Goal: Book appointment/travel/reservation

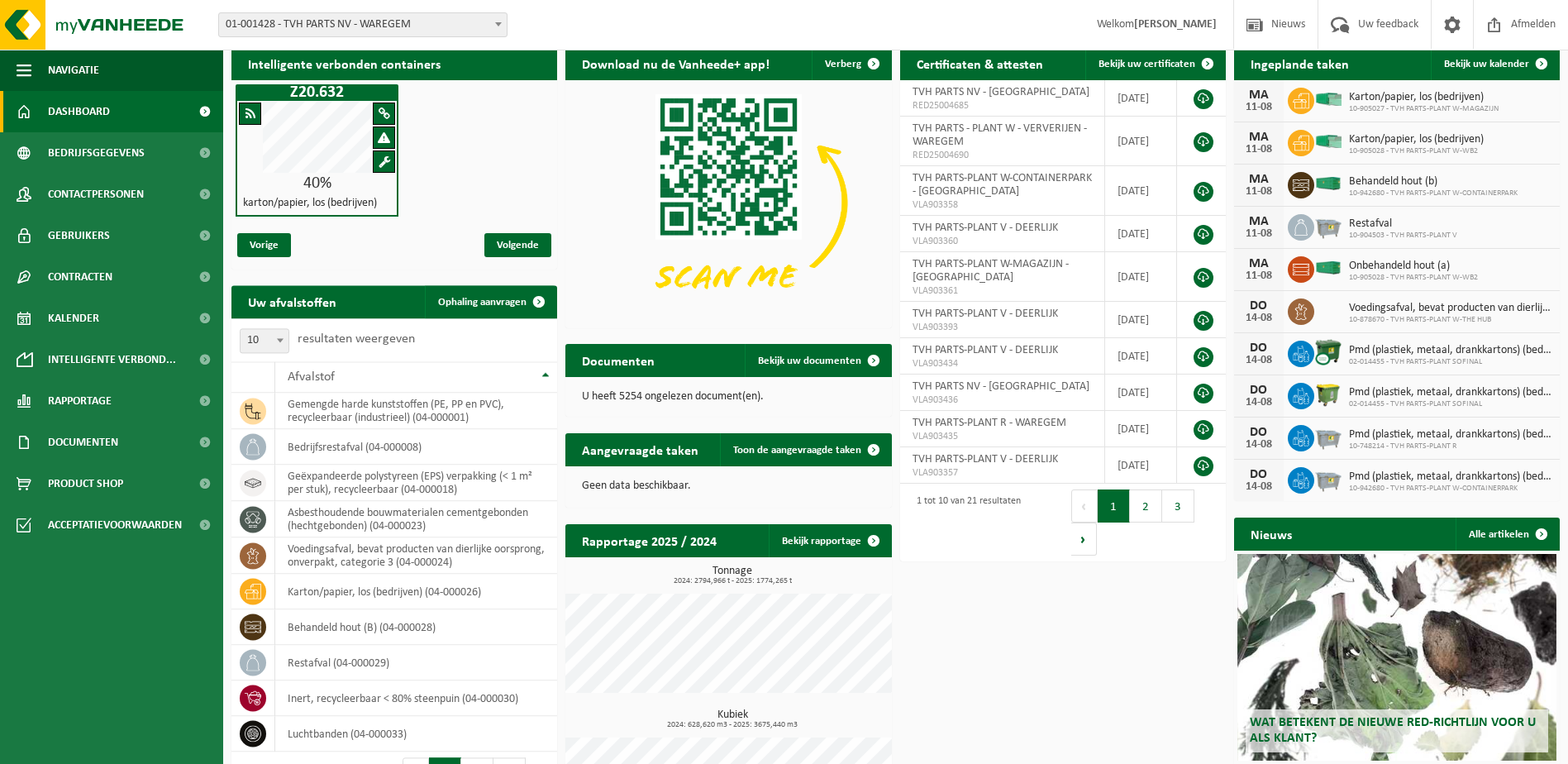
scroll to position [83, 0]
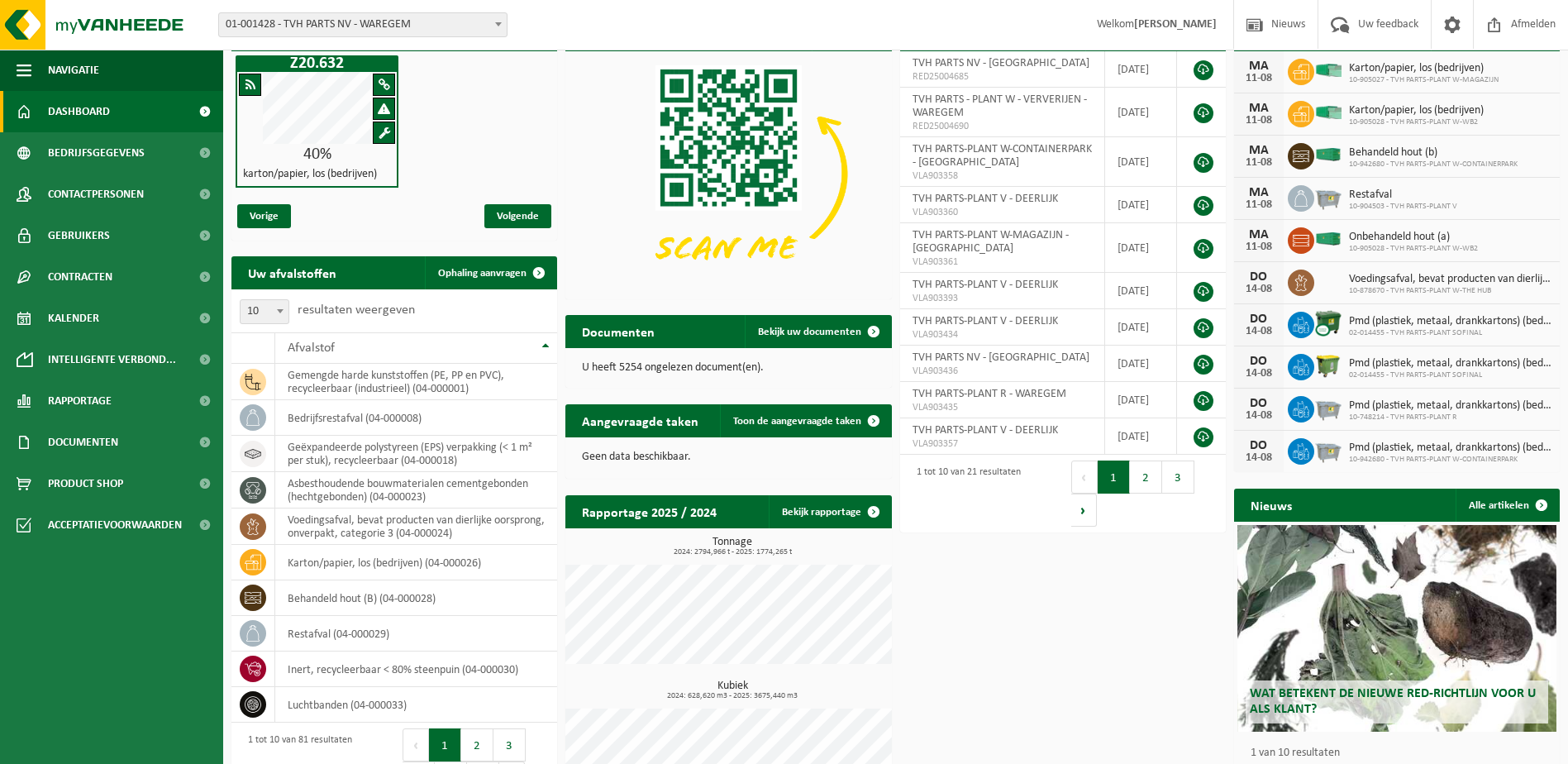
click at [84, 105] on span "Dashboard" at bounding box center [78, 112] width 62 height 41
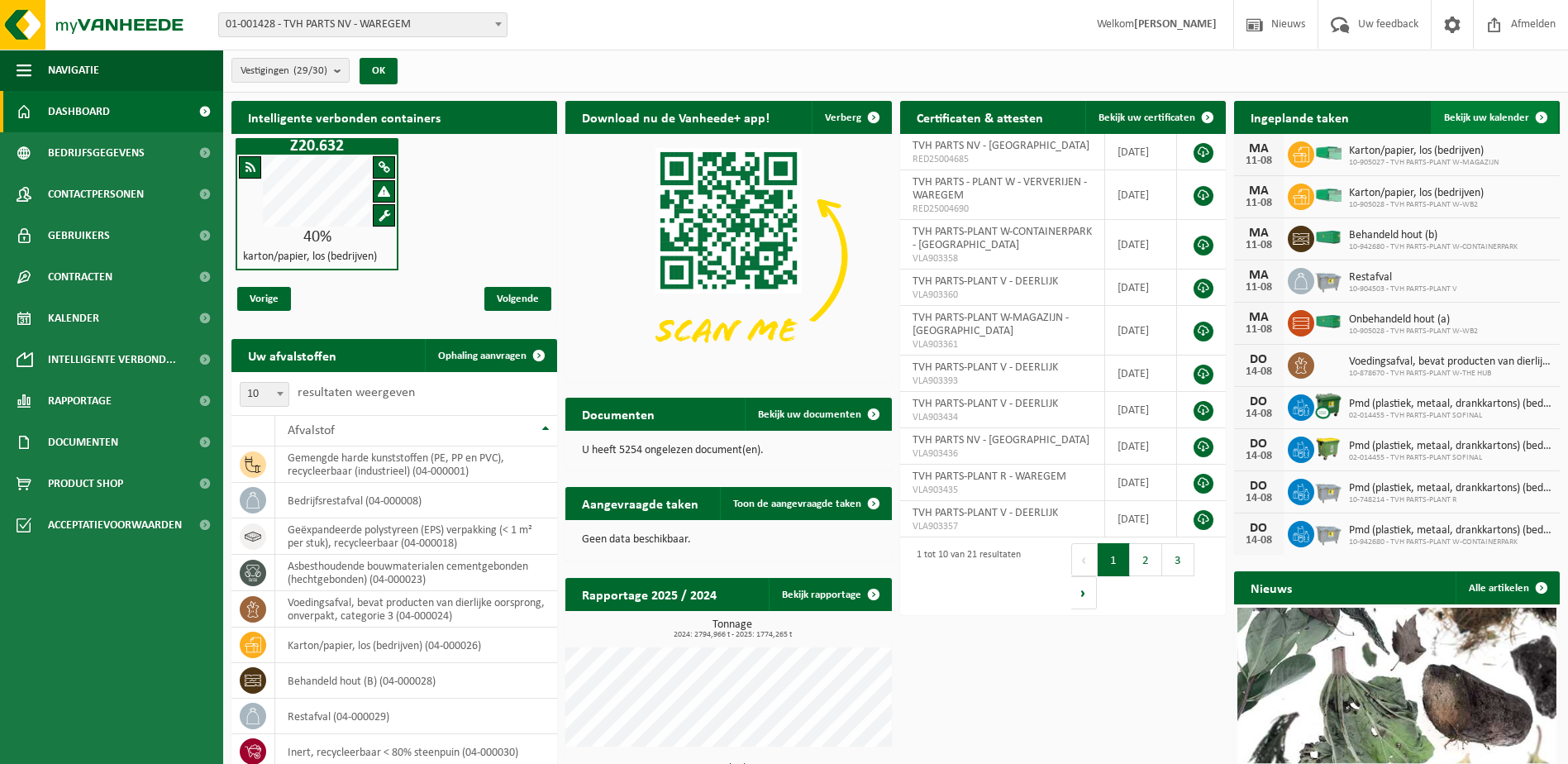
click at [1538, 112] on span at bounding box center [1541, 117] width 33 height 33
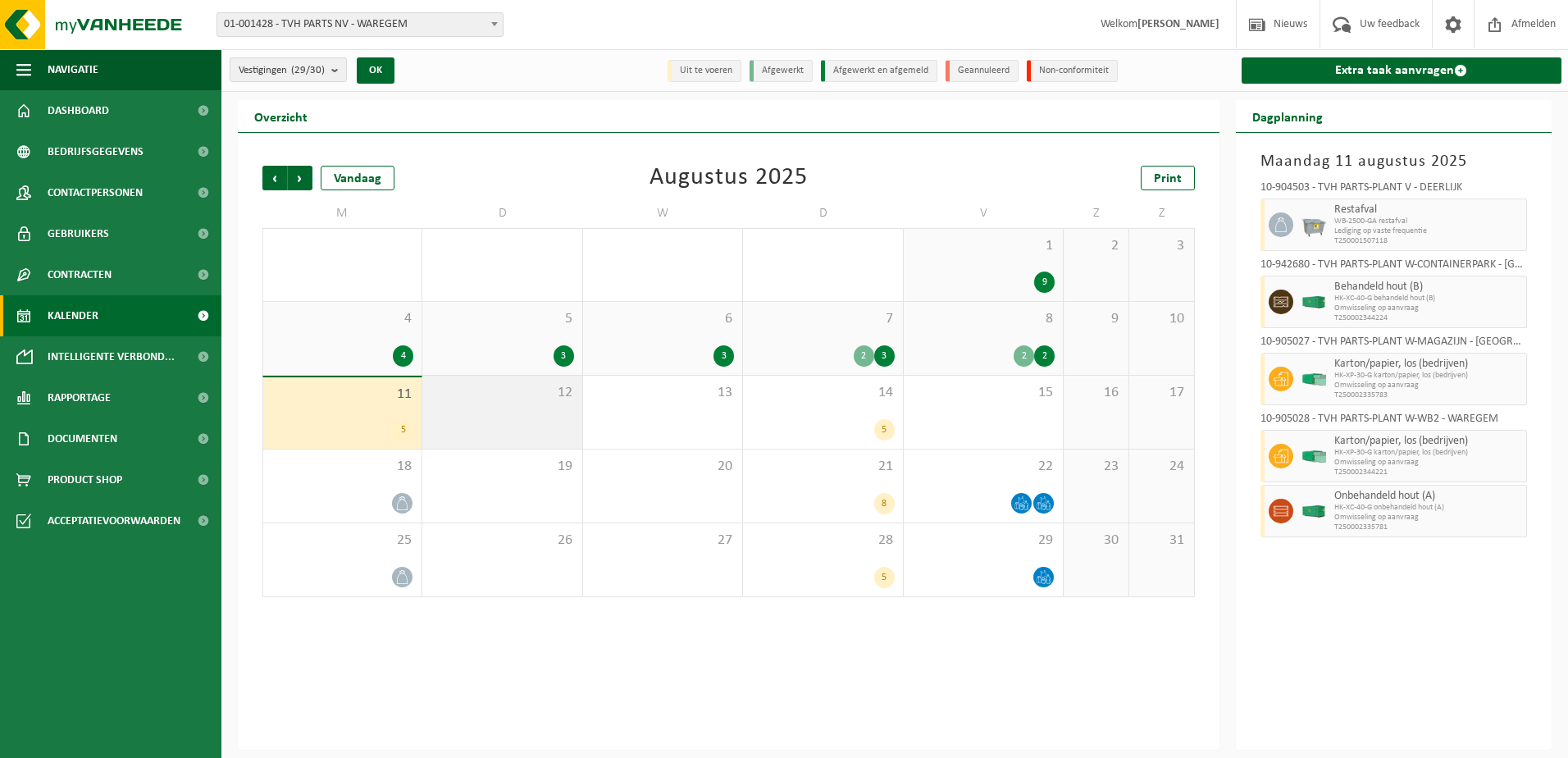
click at [546, 412] on div "12" at bounding box center [502, 412] width 159 height 73
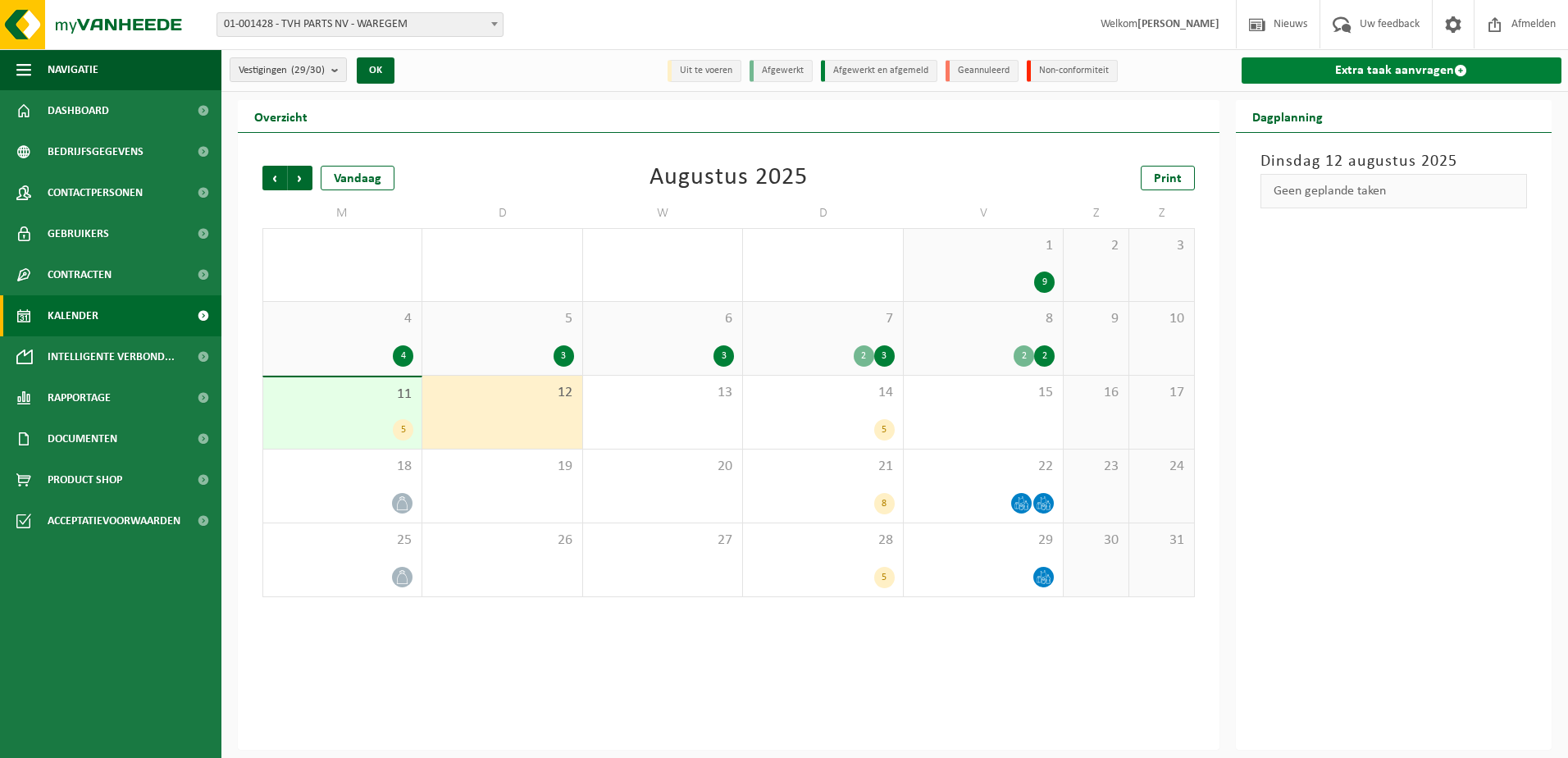
click at [1460, 67] on span at bounding box center [1460, 71] width 13 height 13
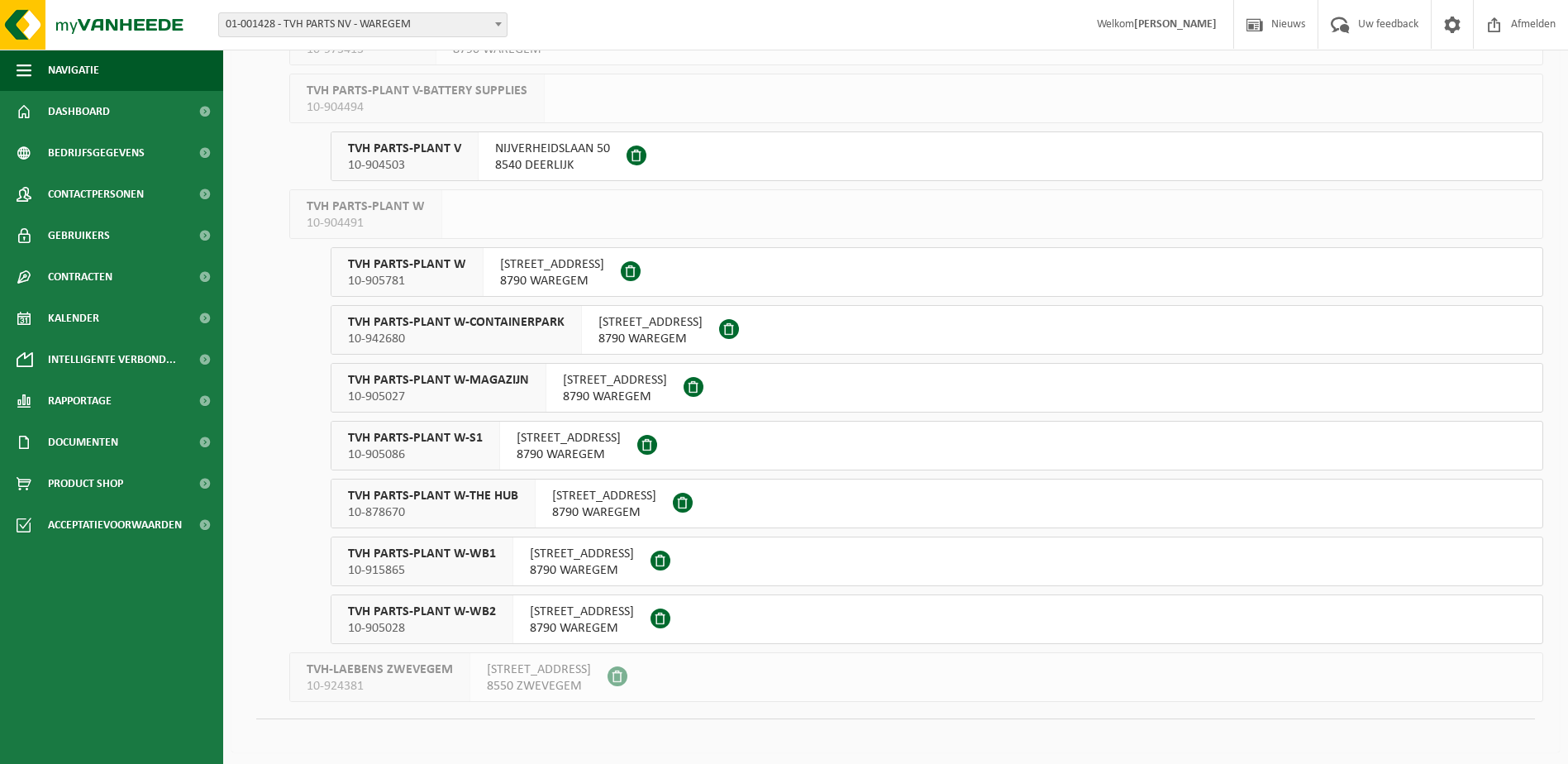
scroll to position [1134, 0]
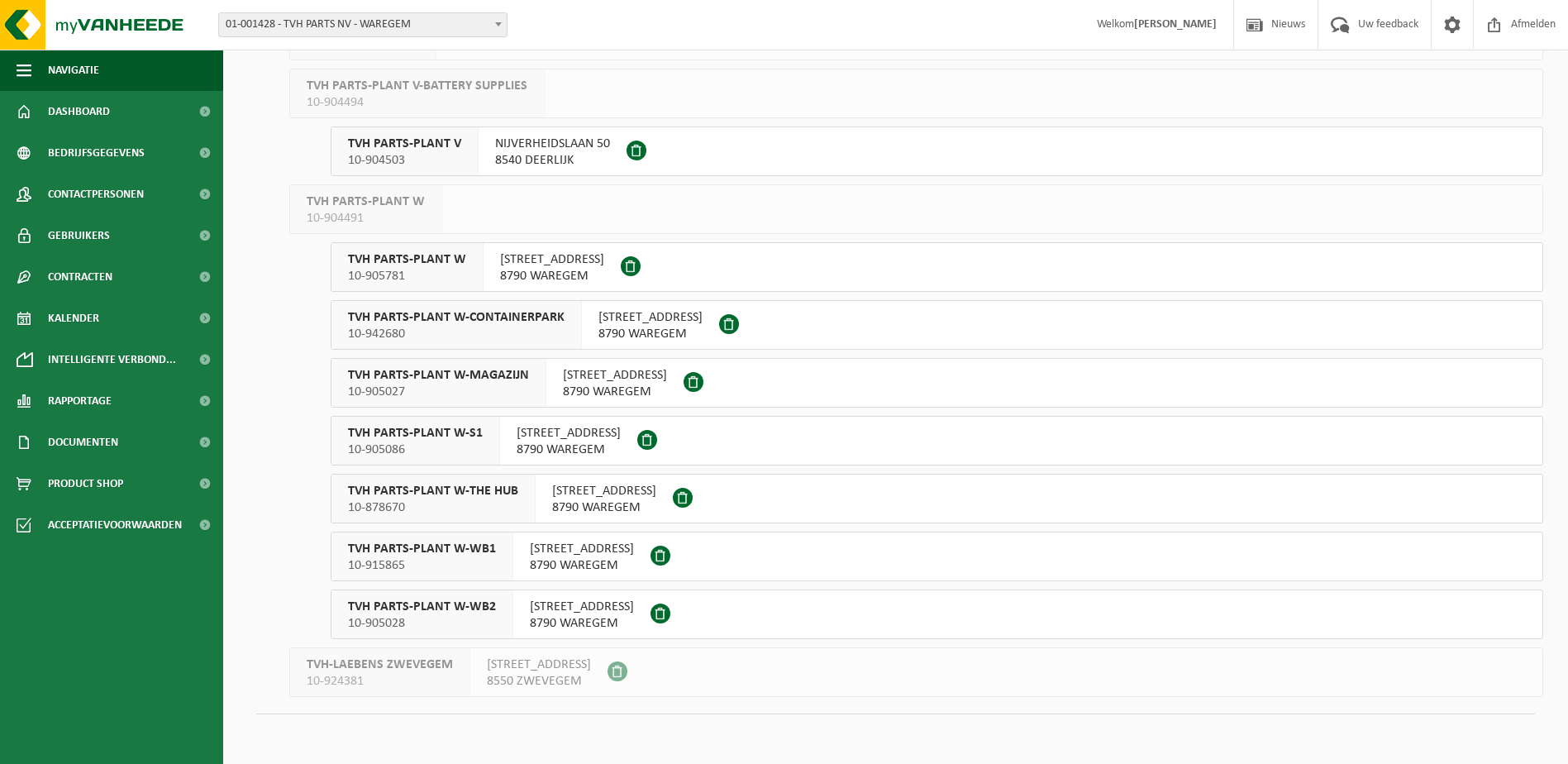
click at [415, 608] on span "TVH PARTS-PLANT W-WB2" at bounding box center [422, 607] width 148 height 16
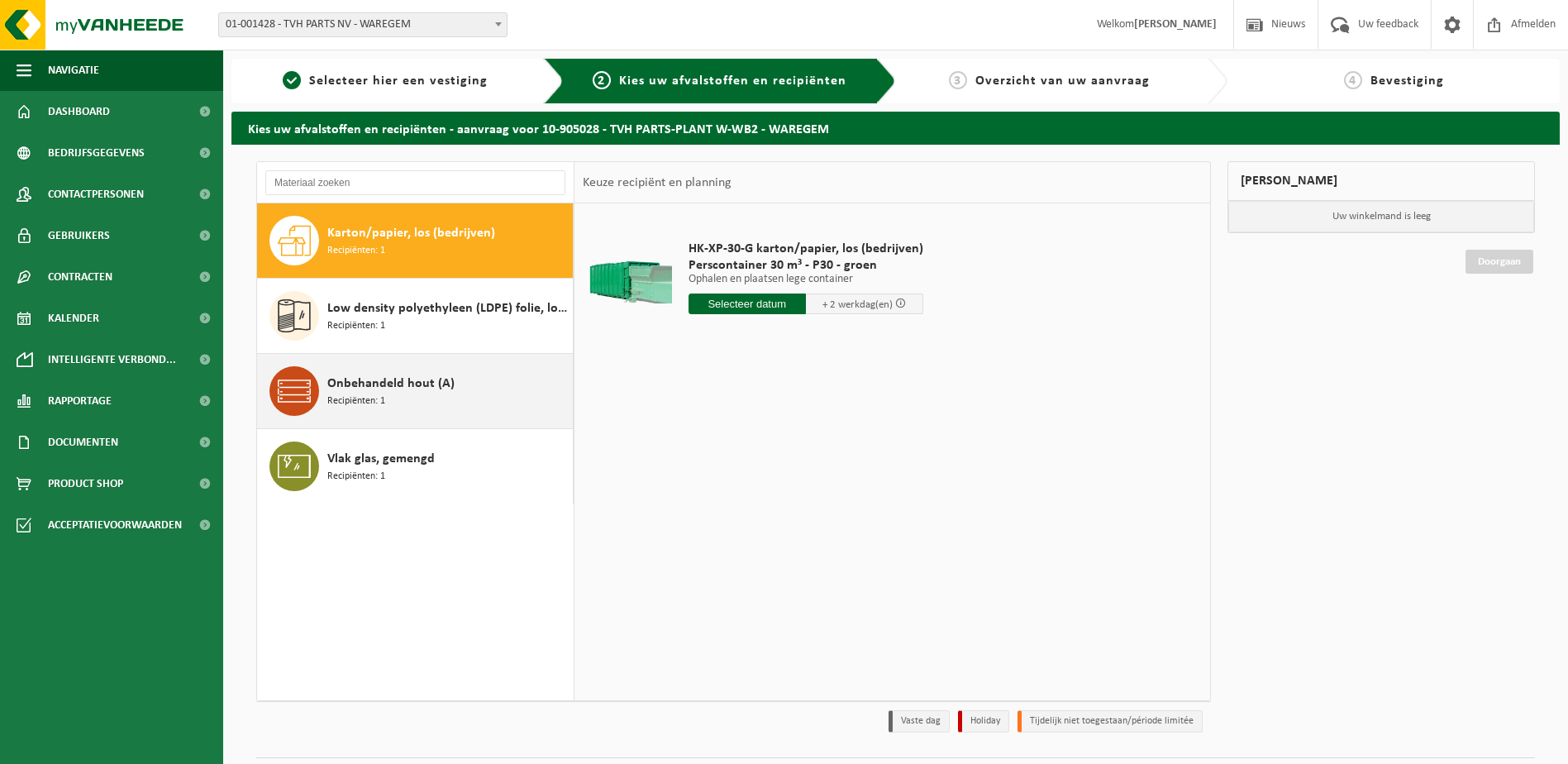
click at [368, 395] on span "Recipiënten: 1" at bounding box center [356, 400] width 58 height 15
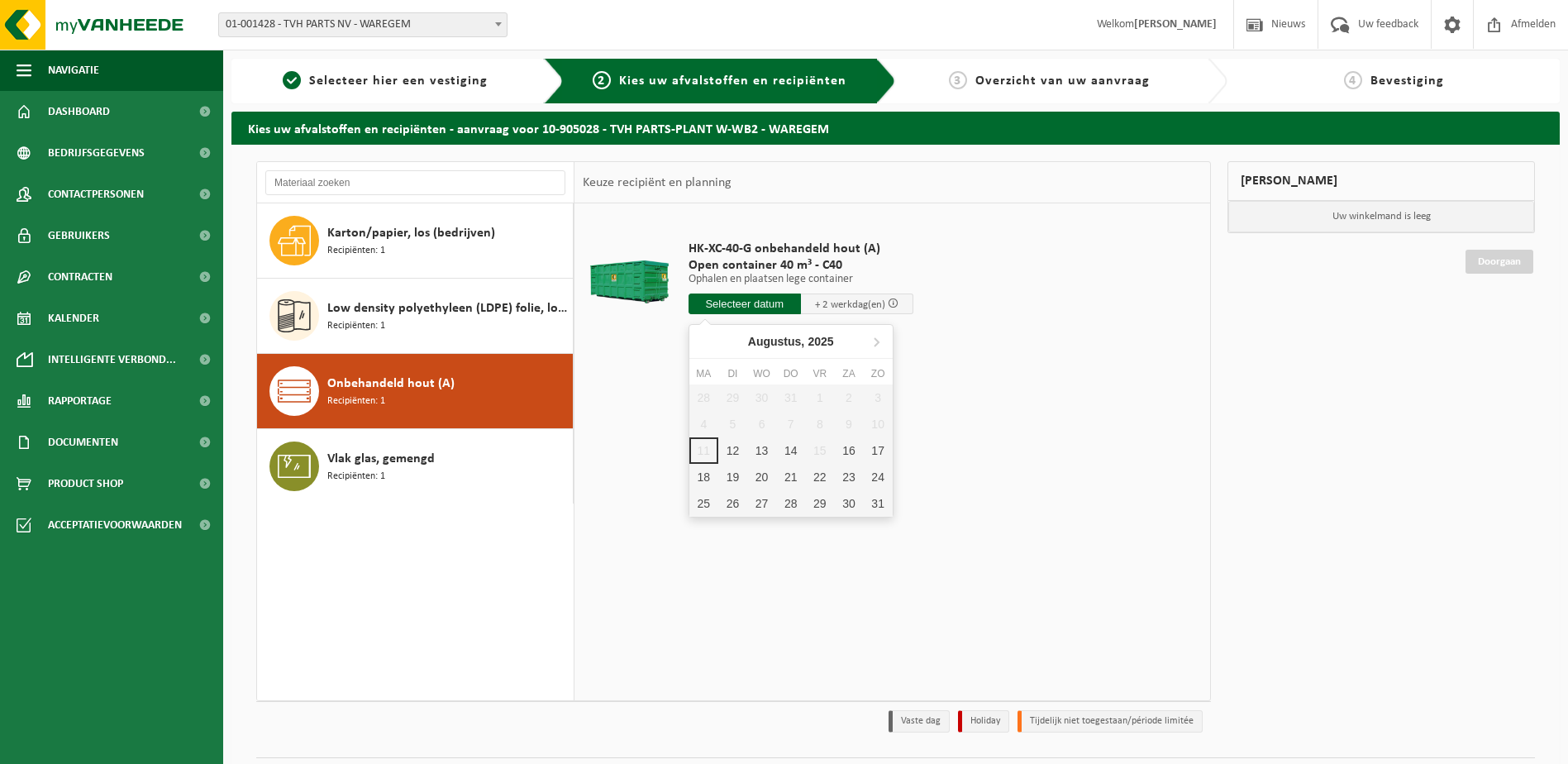
click at [741, 304] on input "text" at bounding box center [744, 303] width 113 height 21
click at [732, 447] on div "12" at bounding box center [733, 450] width 29 height 26
type input "Van 2025-08-12"
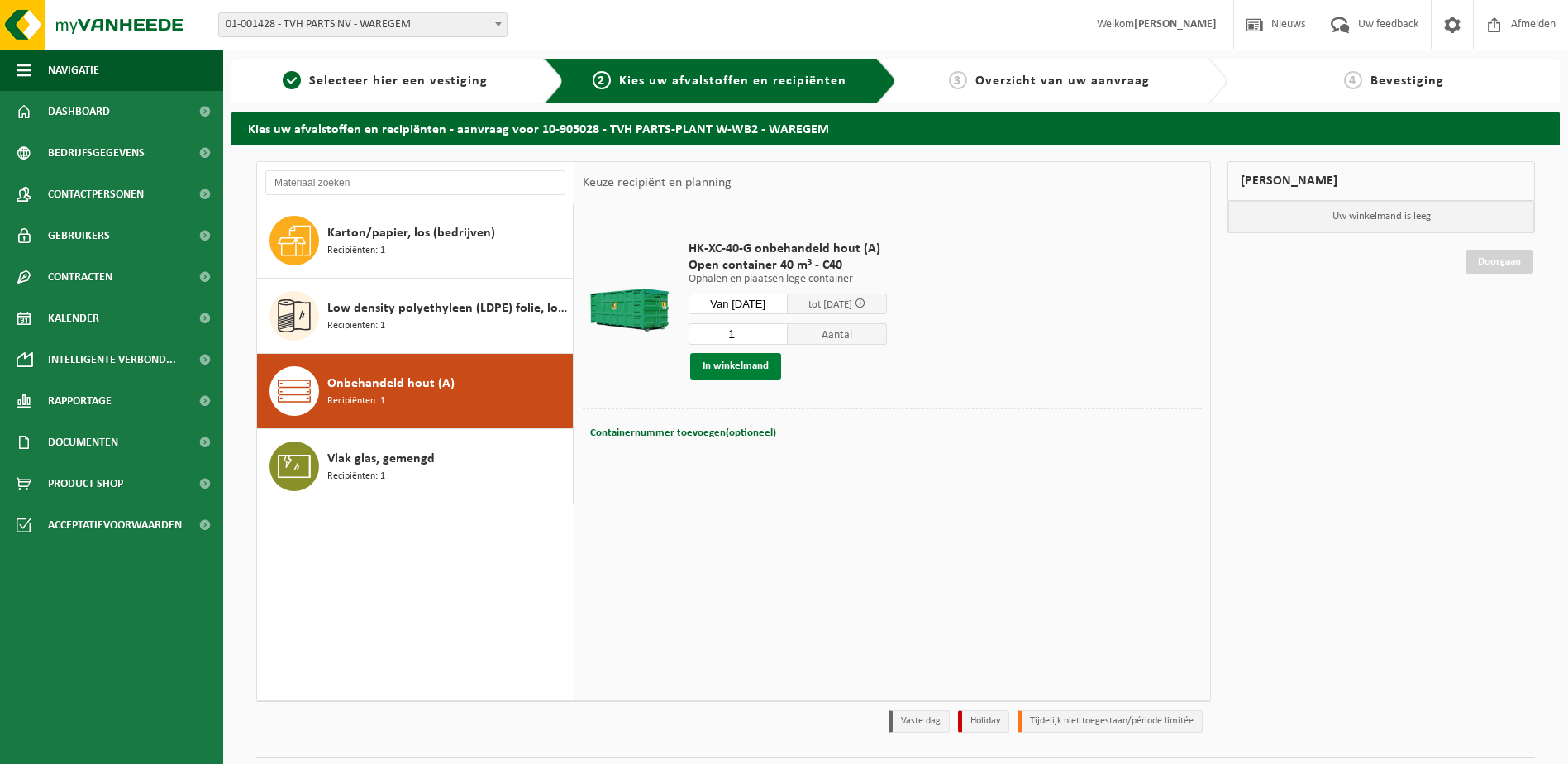
click at [729, 368] on button "In winkelmand" at bounding box center [735, 365] width 91 height 26
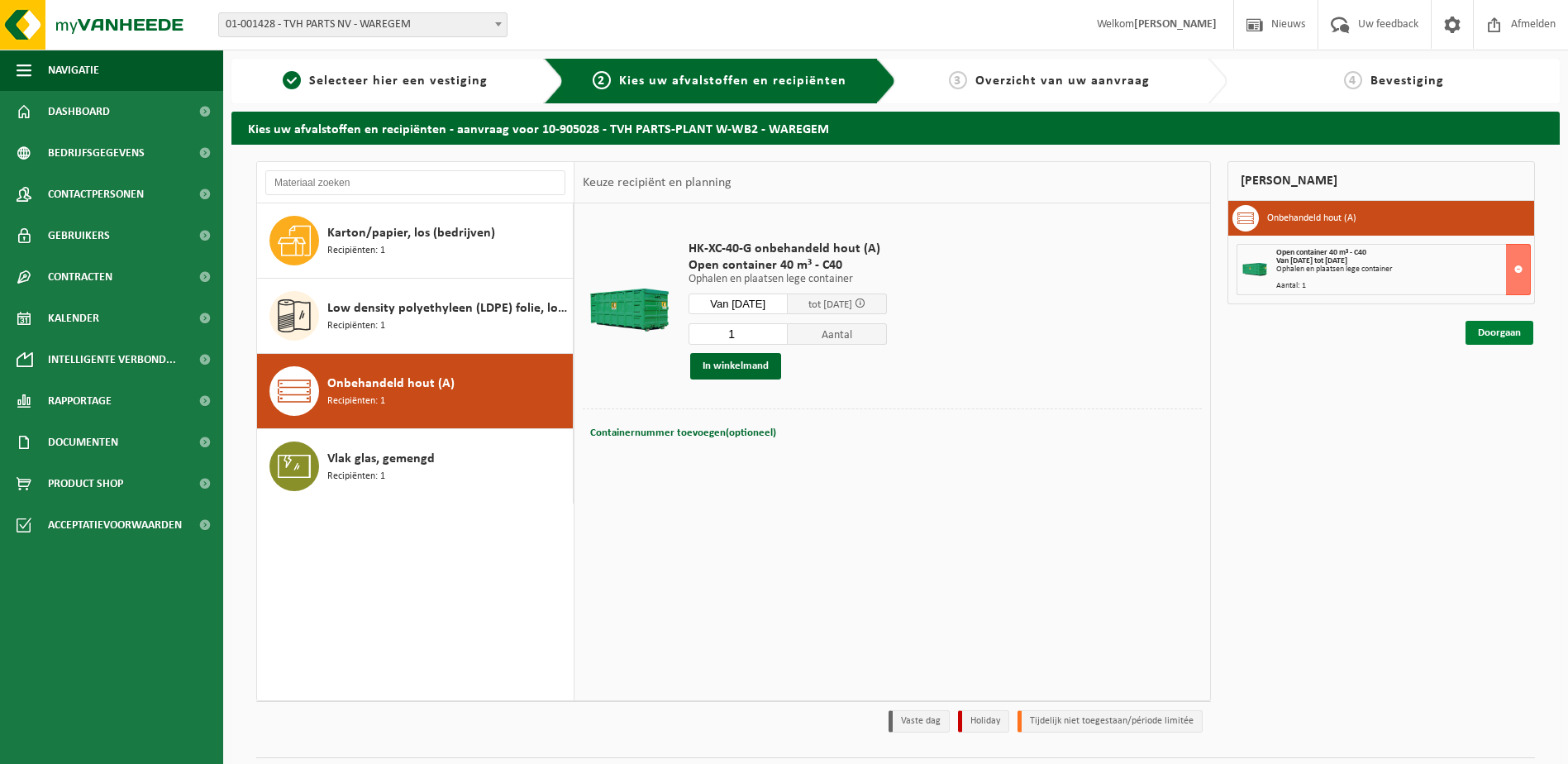
click at [1498, 333] on link "Doorgaan" at bounding box center [1499, 332] width 68 height 24
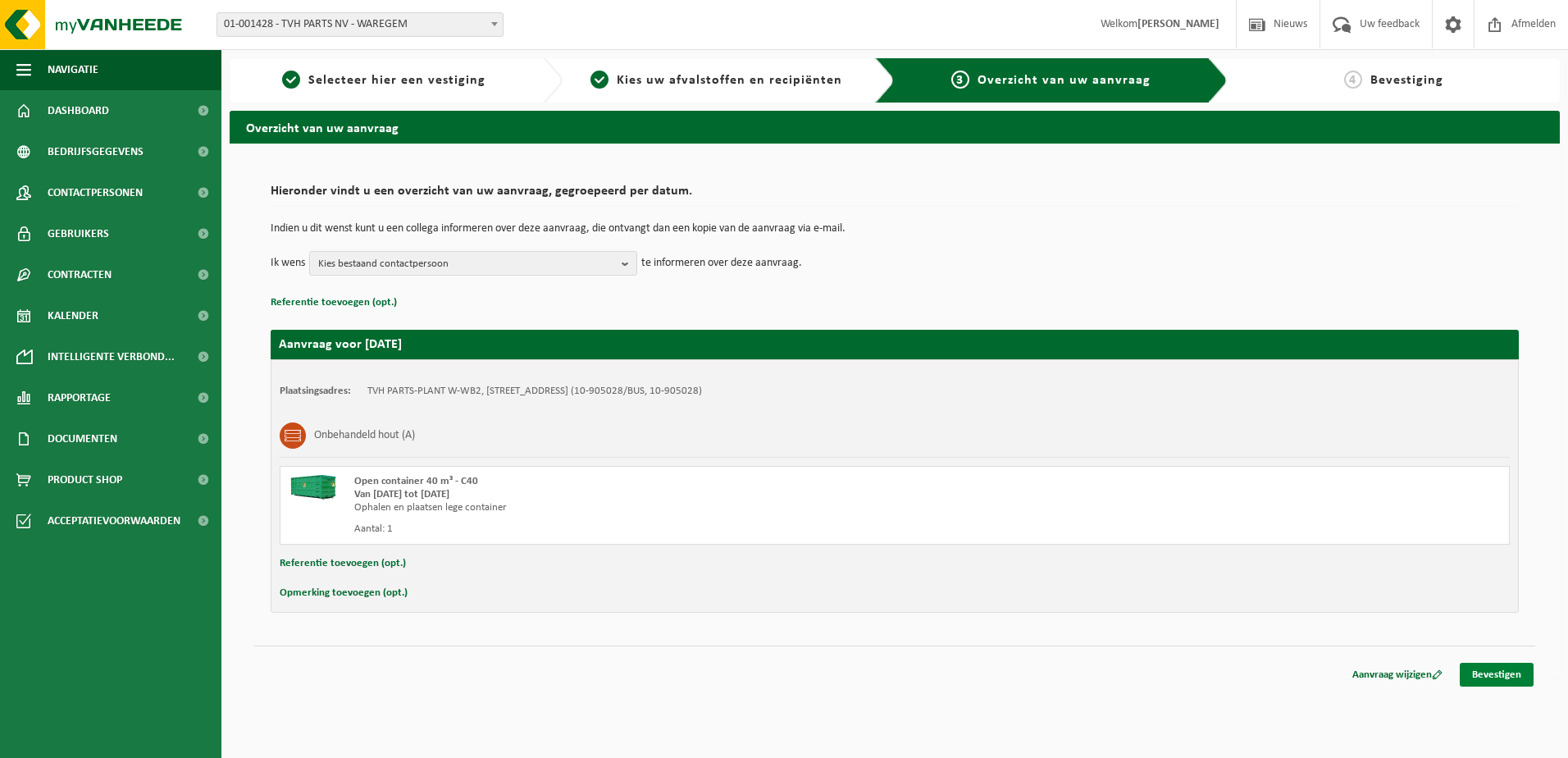
click at [1494, 677] on link "Bevestigen" at bounding box center [1497, 674] width 74 height 24
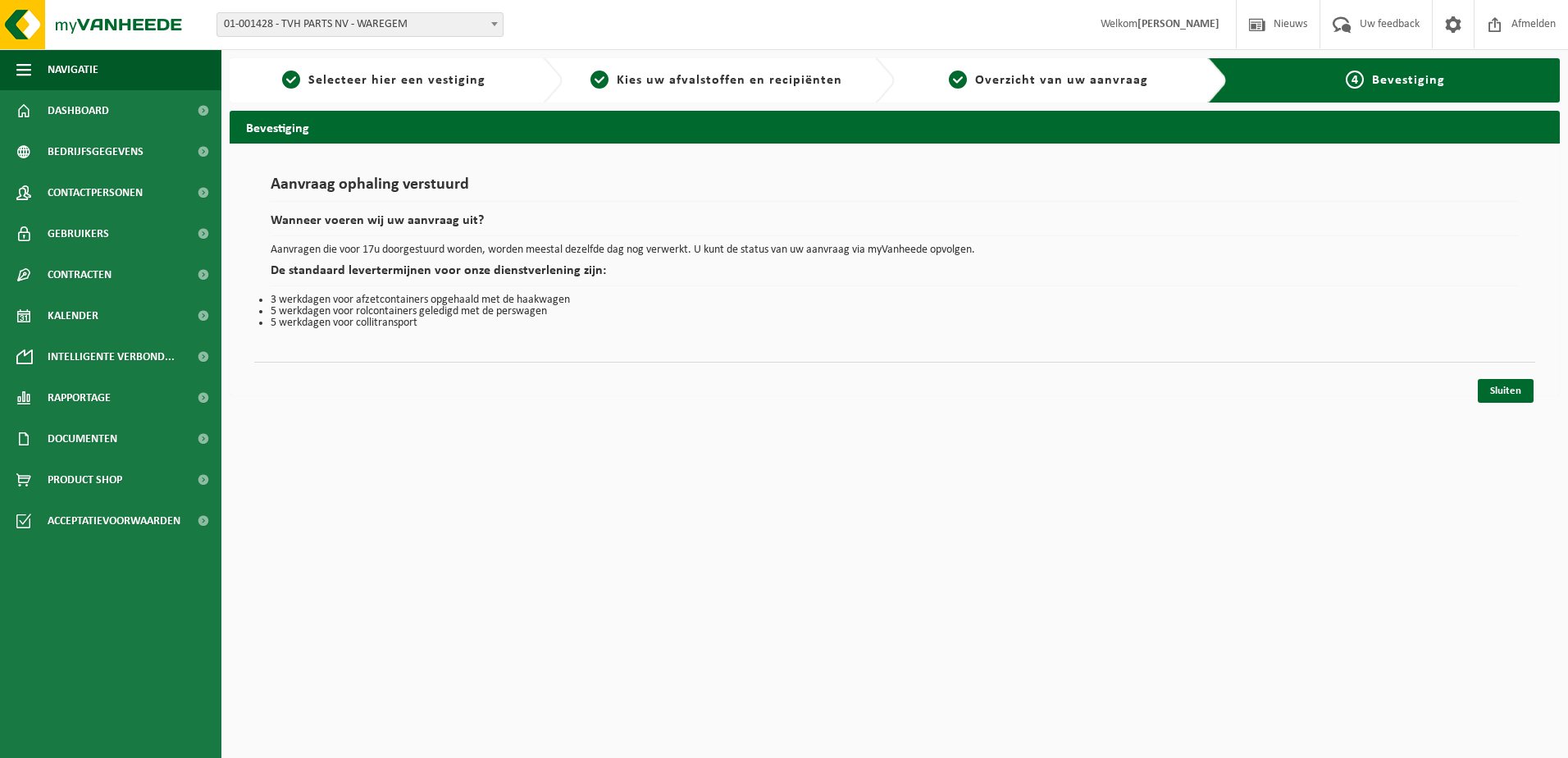
click at [1386, 72] on div "4 Bevestiging" at bounding box center [1397, 80] width 313 height 20
click at [1503, 394] on link "Sluiten" at bounding box center [1505, 390] width 55 height 24
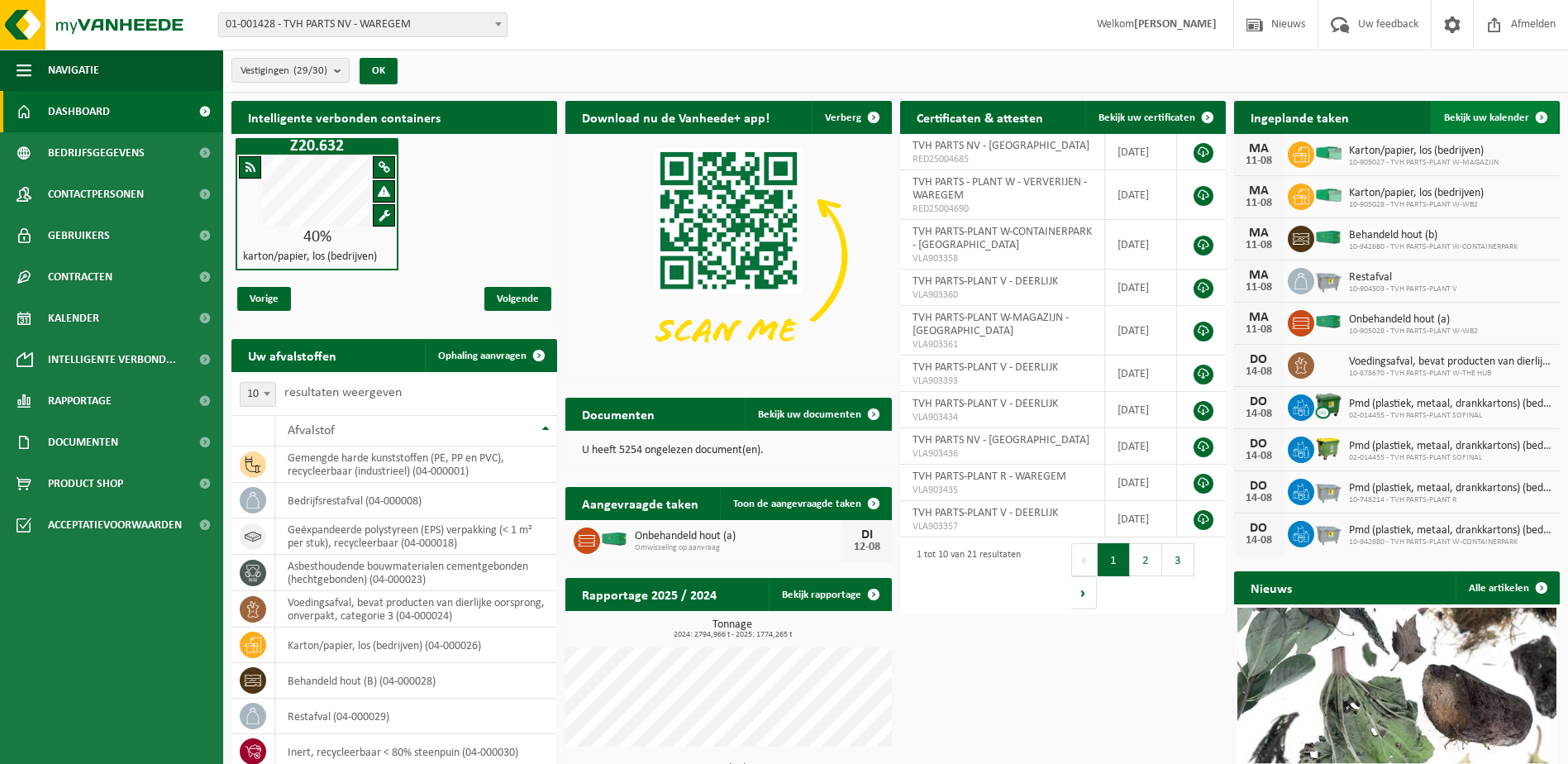
click at [1545, 110] on span at bounding box center [1541, 117] width 33 height 33
click at [1544, 117] on span at bounding box center [1541, 117] width 33 height 33
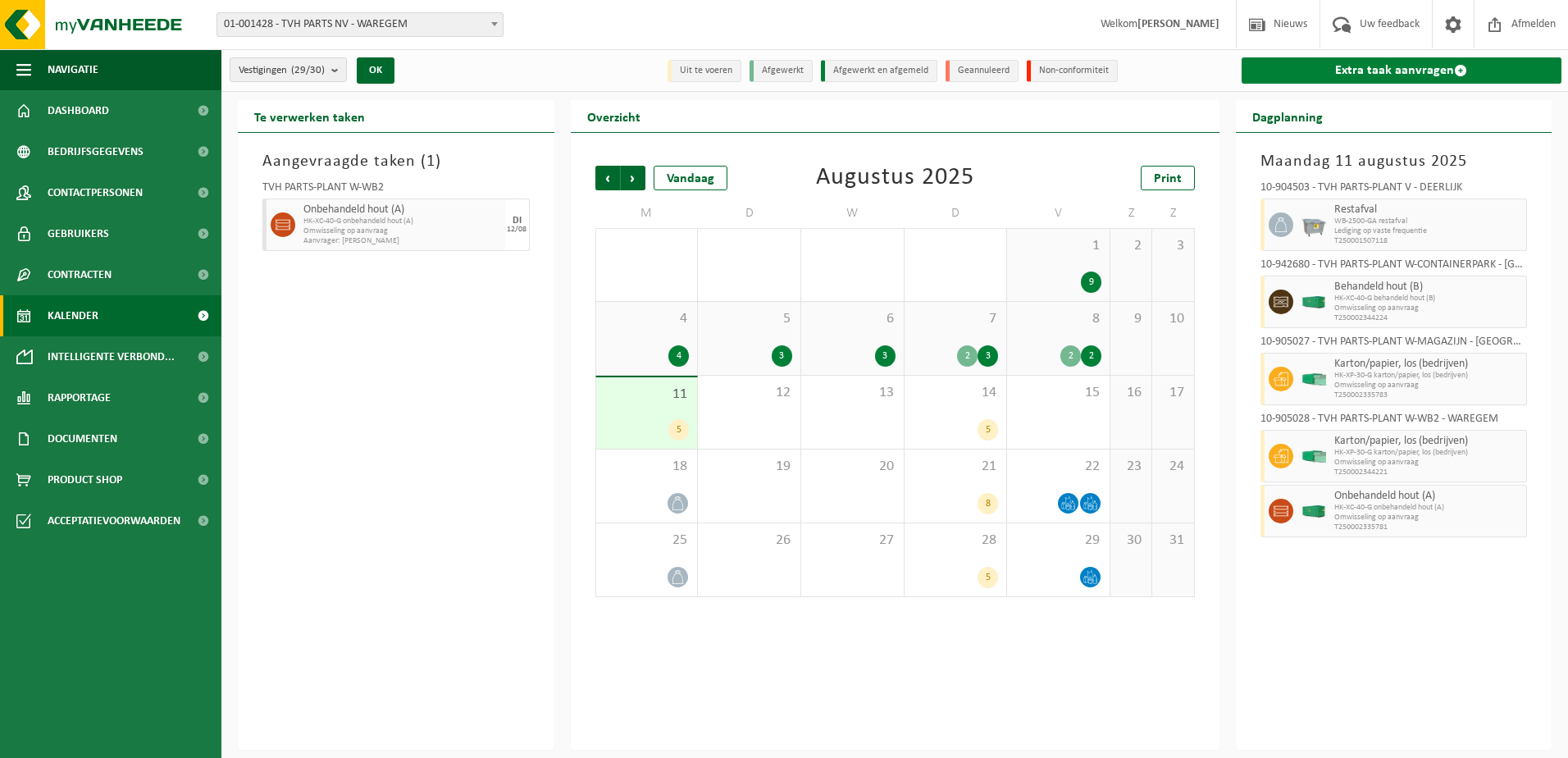
click at [1462, 69] on span at bounding box center [1460, 71] width 13 height 13
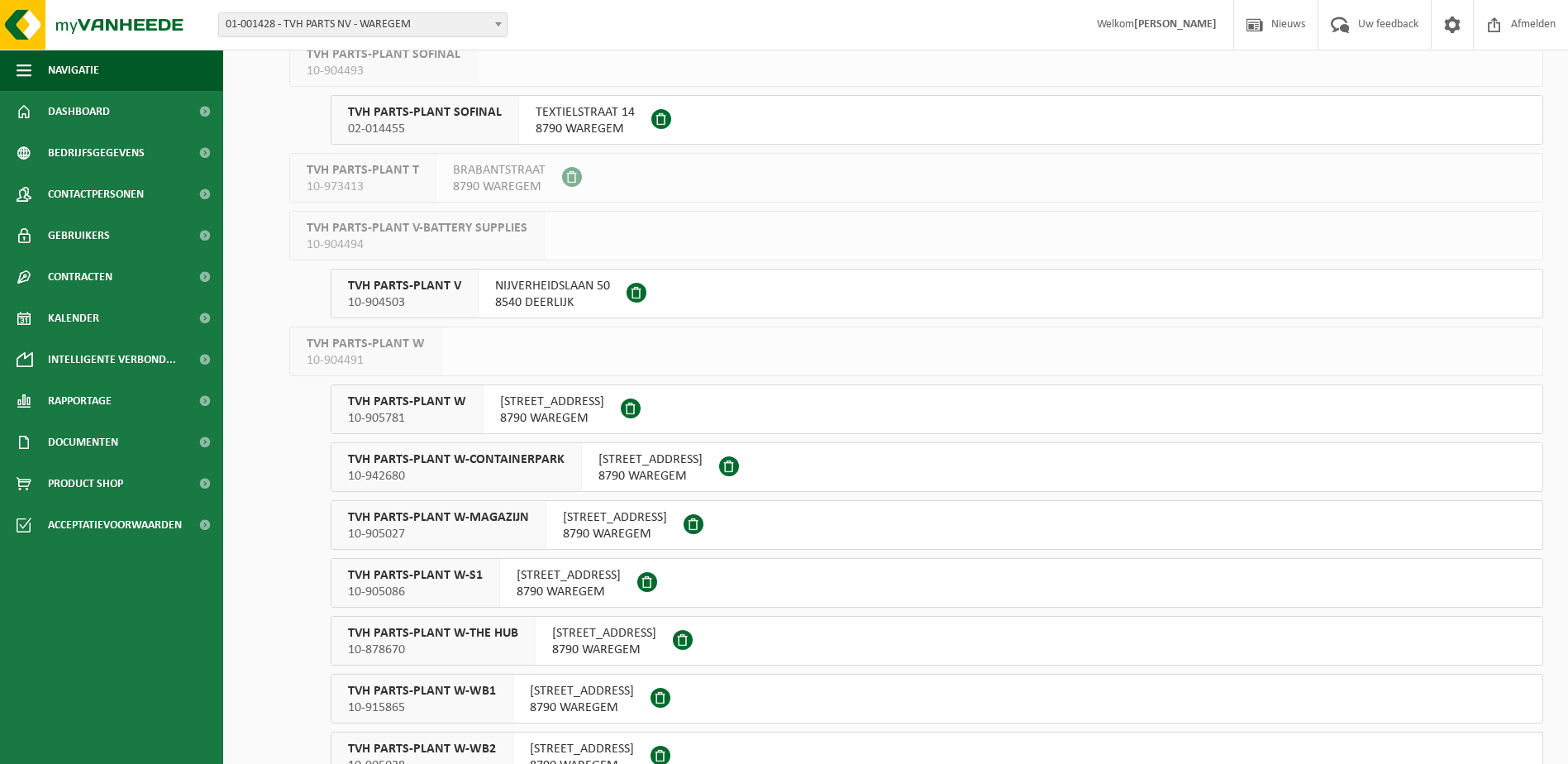
scroll to position [1074, 0]
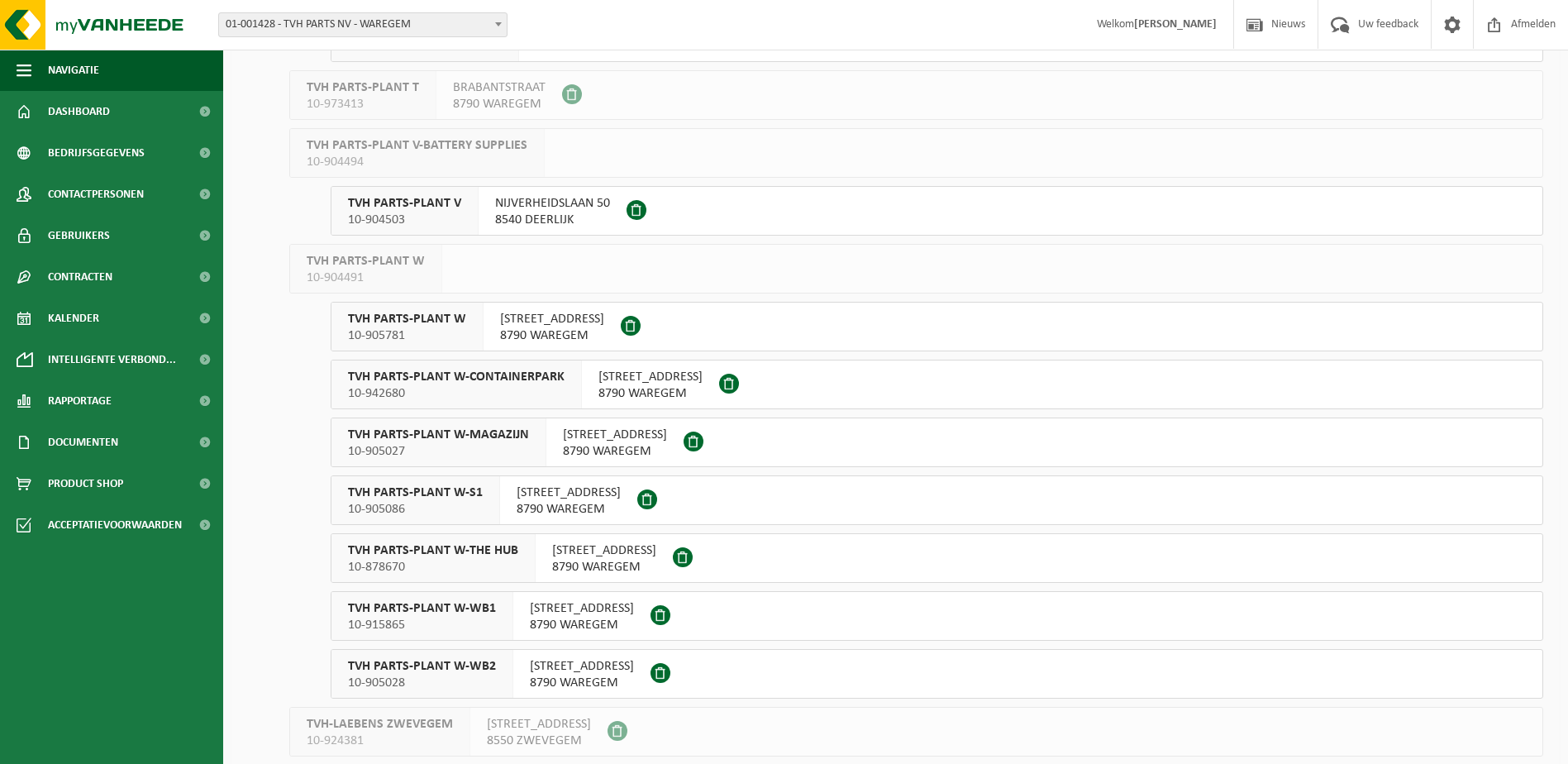
click at [419, 433] on span "TVH PARTS-PLANT W-MAGAZIJN" at bounding box center [438, 435] width 181 height 16
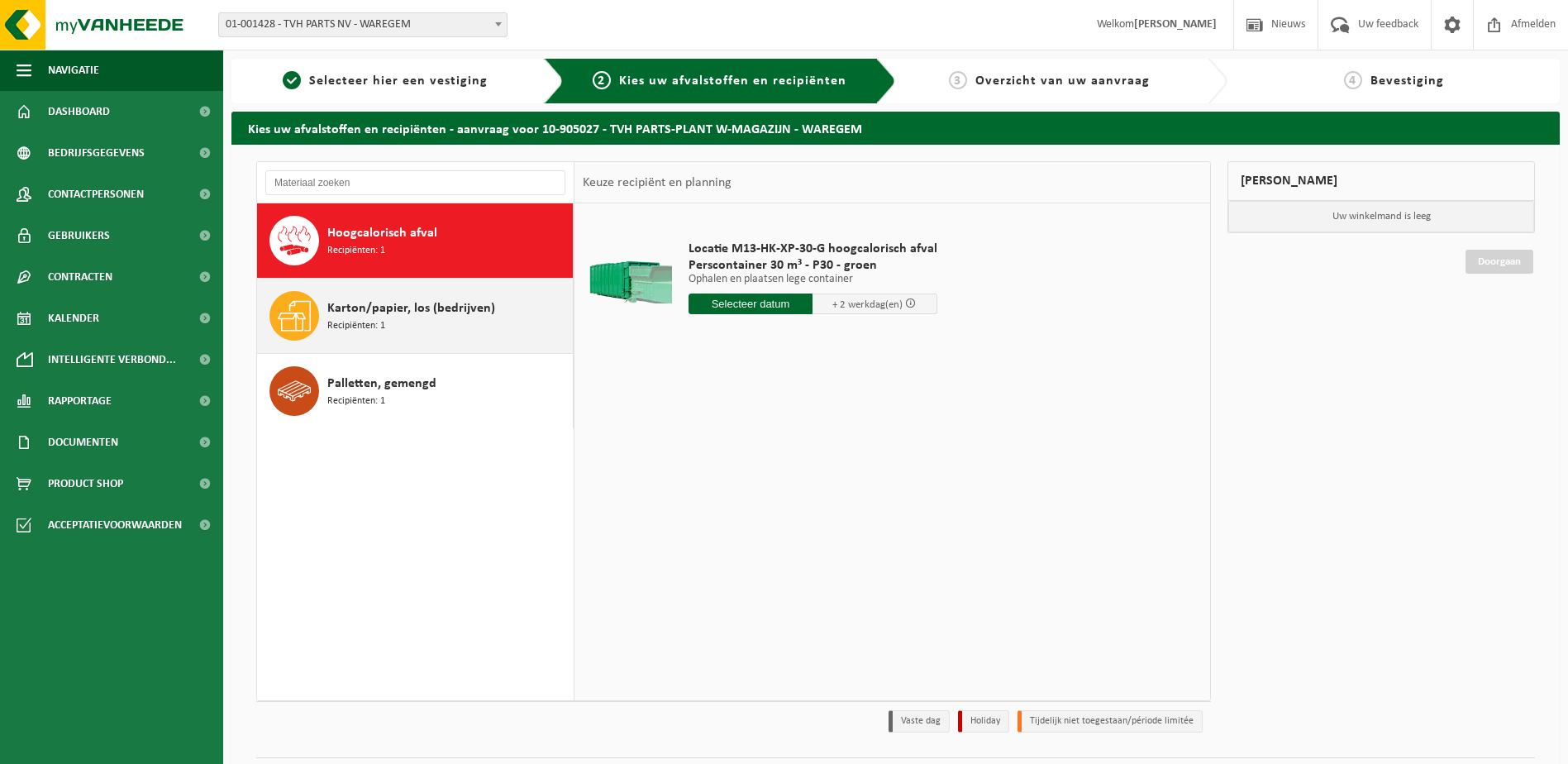
click at [395, 316] on span "Karton/papier, los (bedrijven)" at bounding box center [411, 309] width 167 height 20
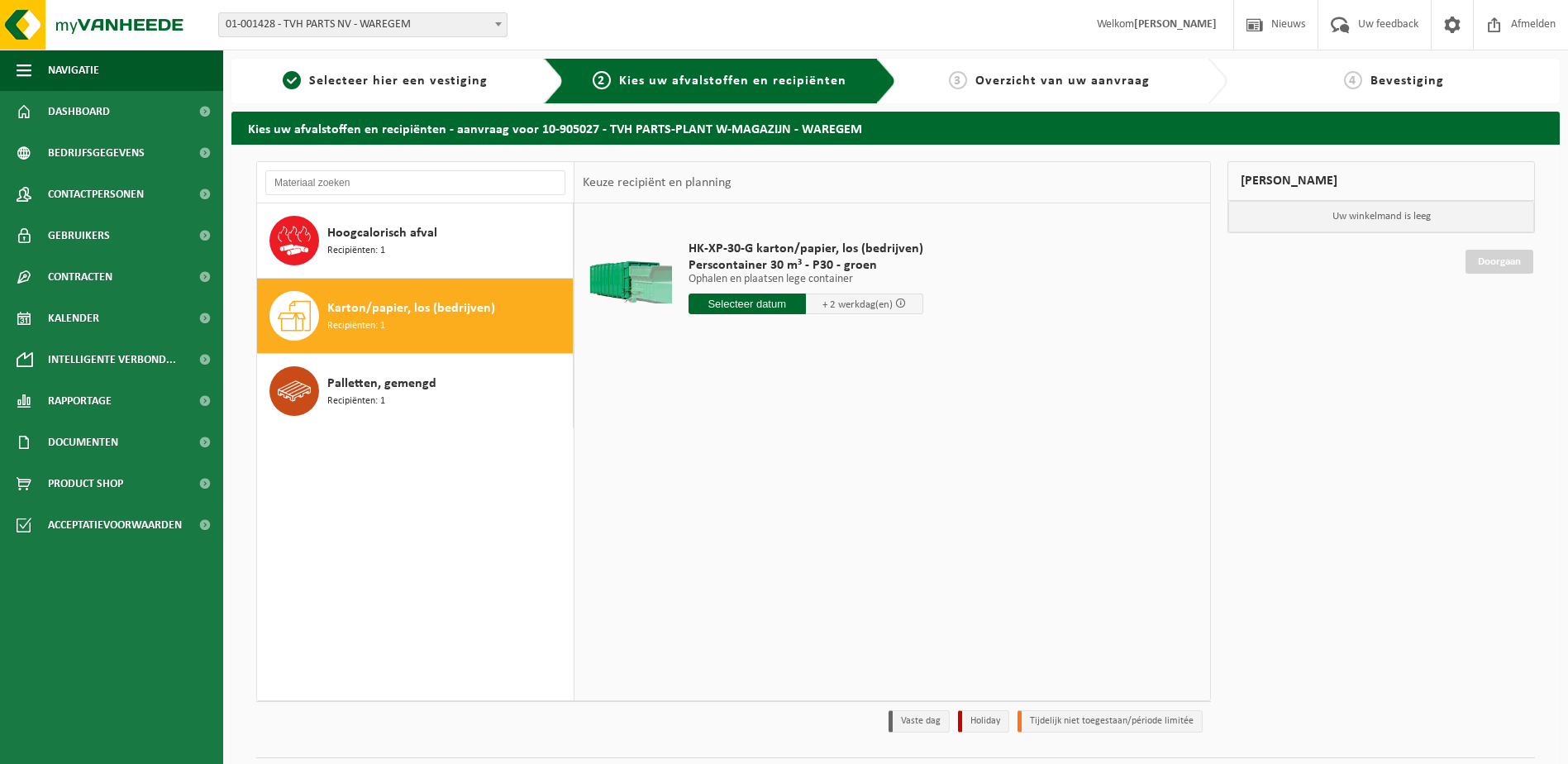
click at [751, 302] on input "text" at bounding box center [747, 303] width 117 height 21
click at [733, 450] on div "12" at bounding box center [733, 450] width 29 height 26
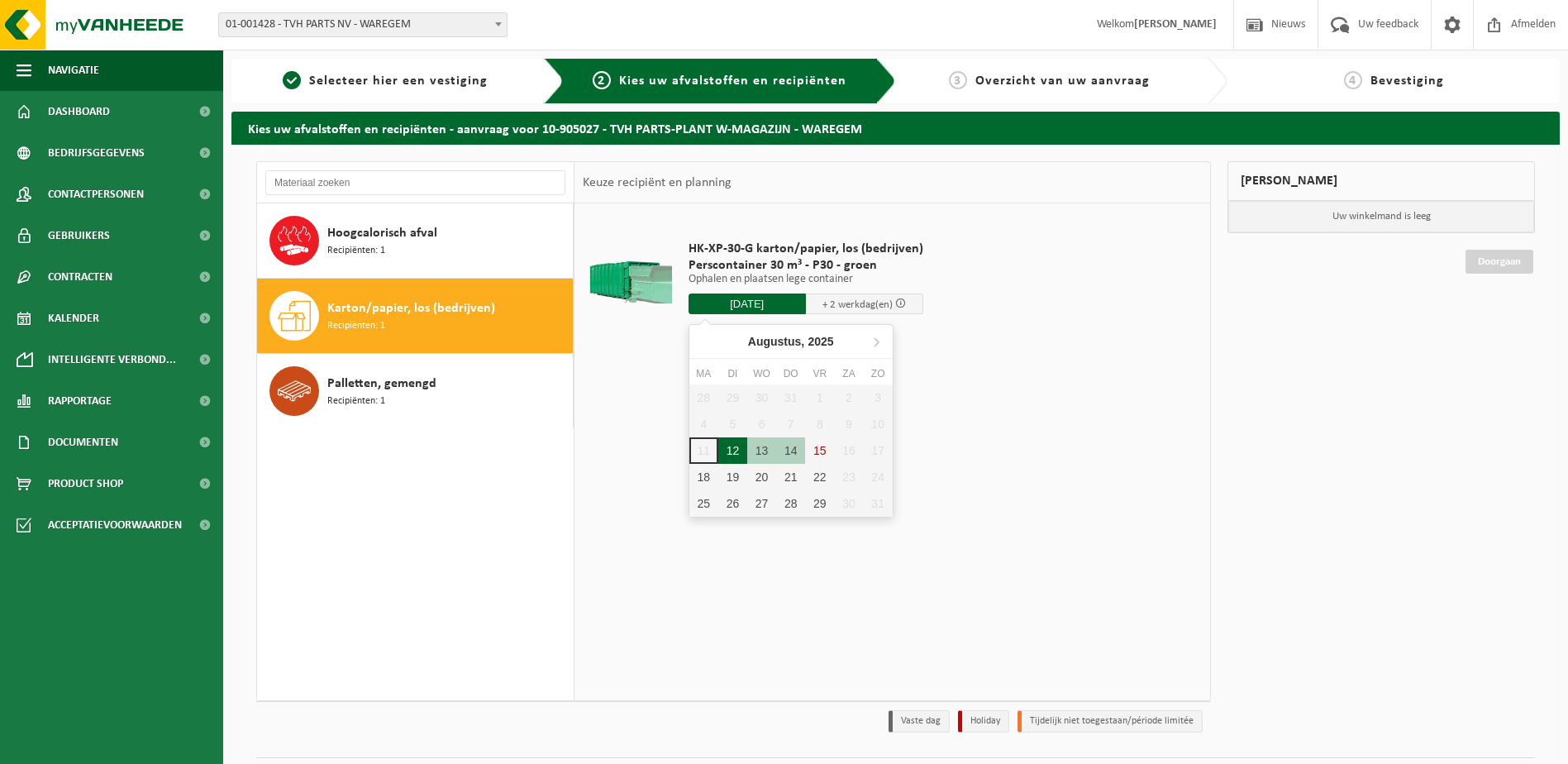
type input "Van 2025-08-12"
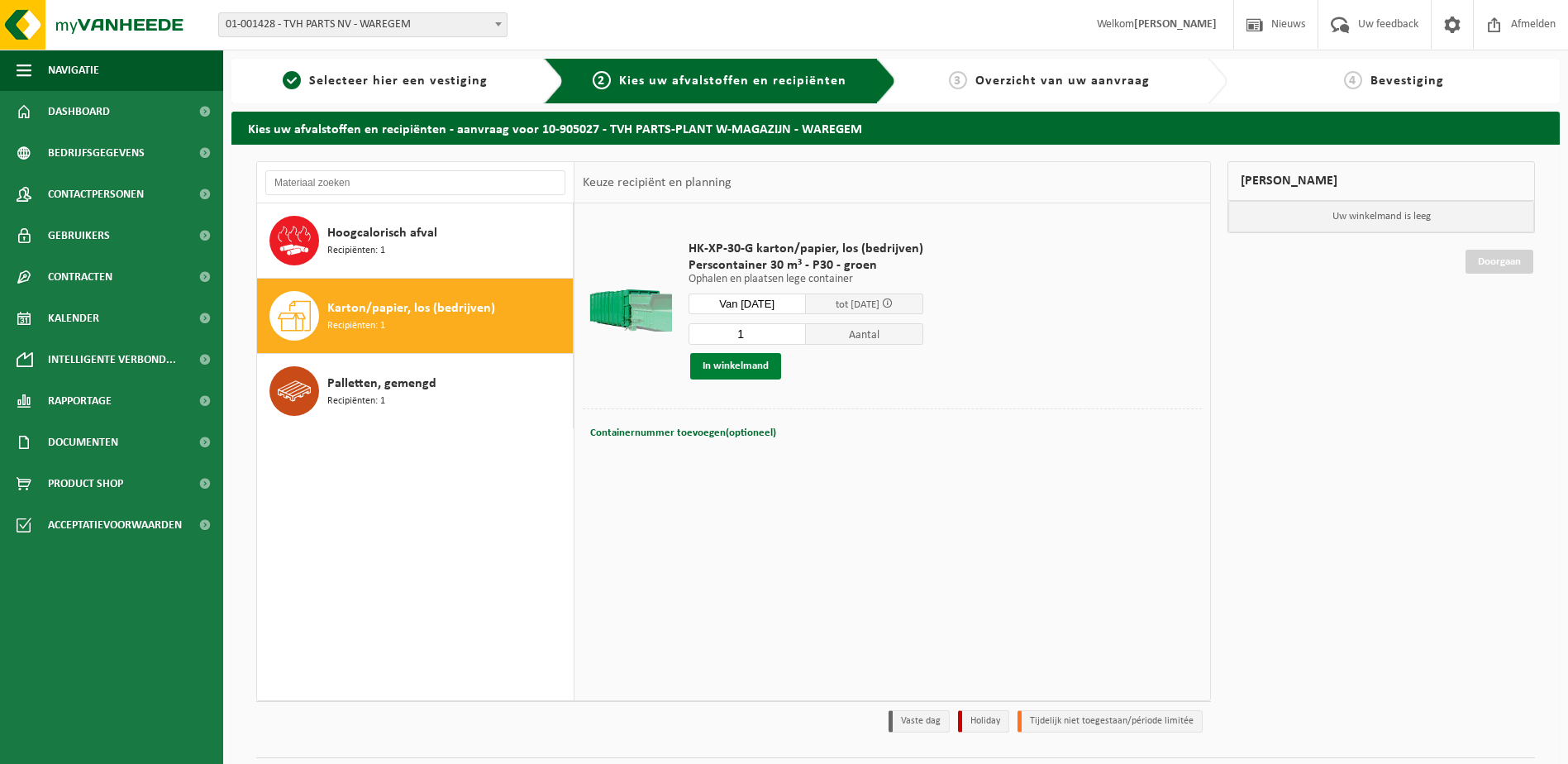
click at [732, 363] on button "In winkelmand" at bounding box center [735, 365] width 91 height 26
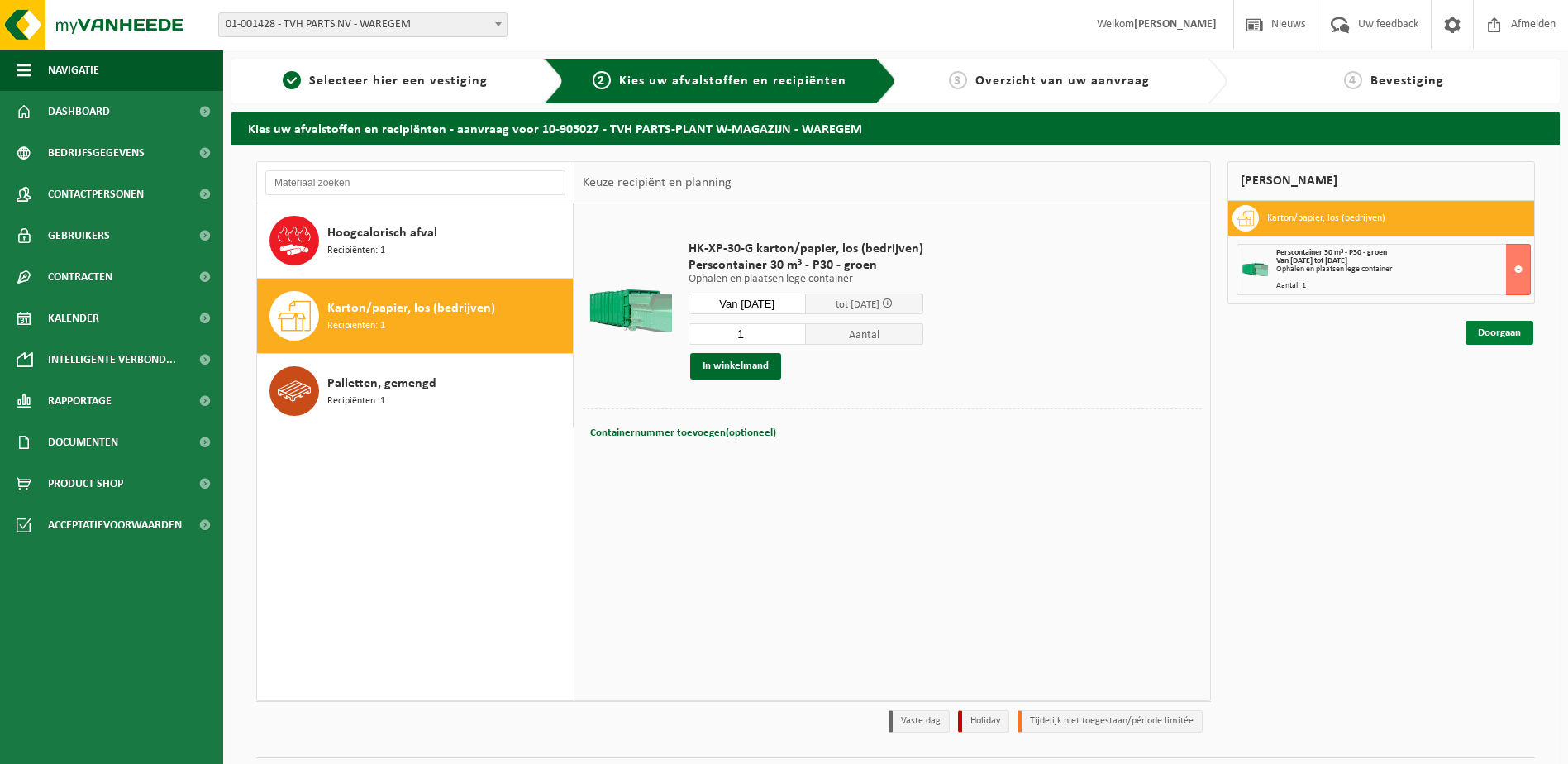
click at [1505, 330] on link "Doorgaan" at bounding box center [1499, 332] width 68 height 24
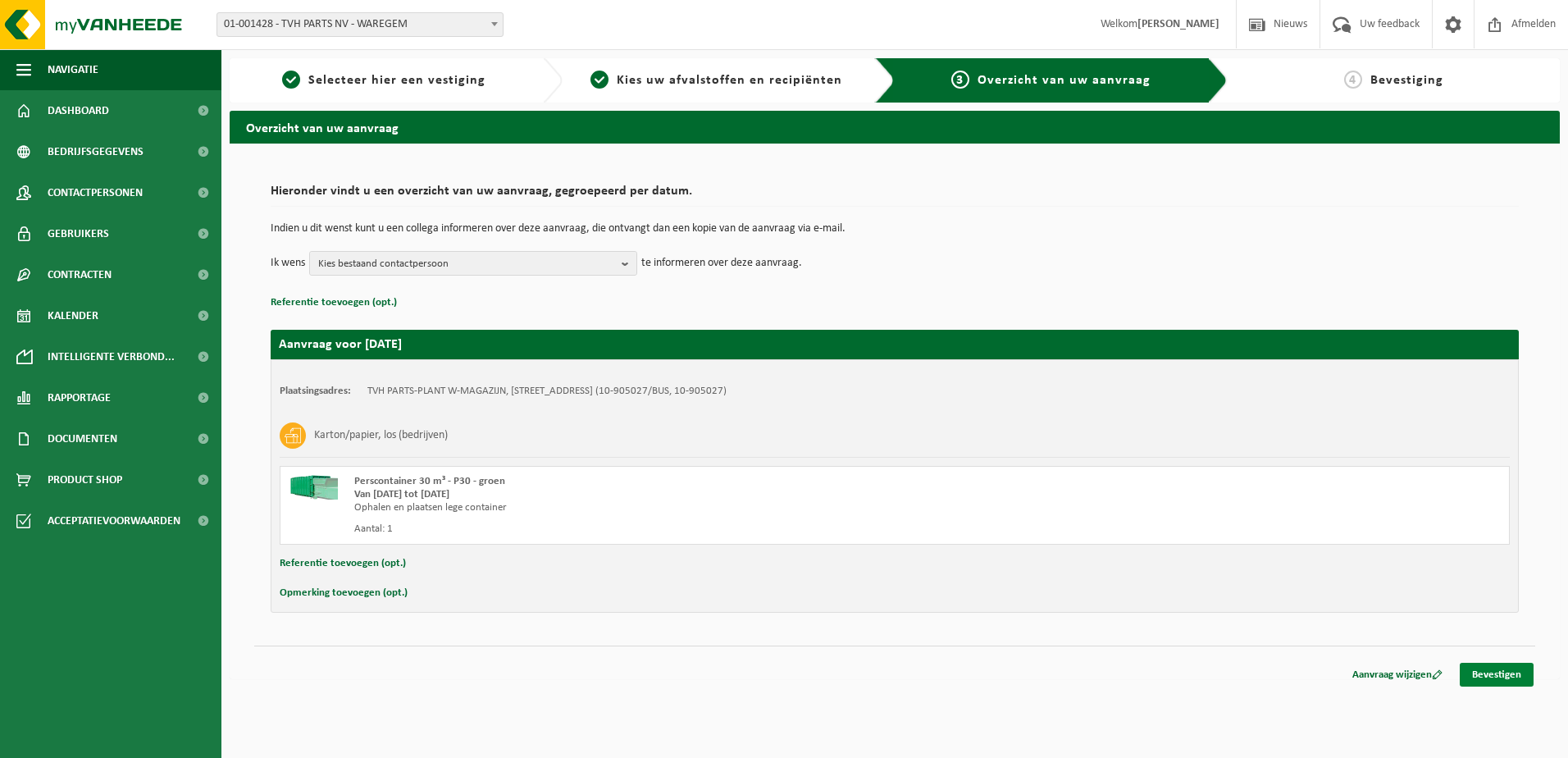
click at [1482, 665] on link "Bevestigen" at bounding box center [1497, 674] width 74 height 24
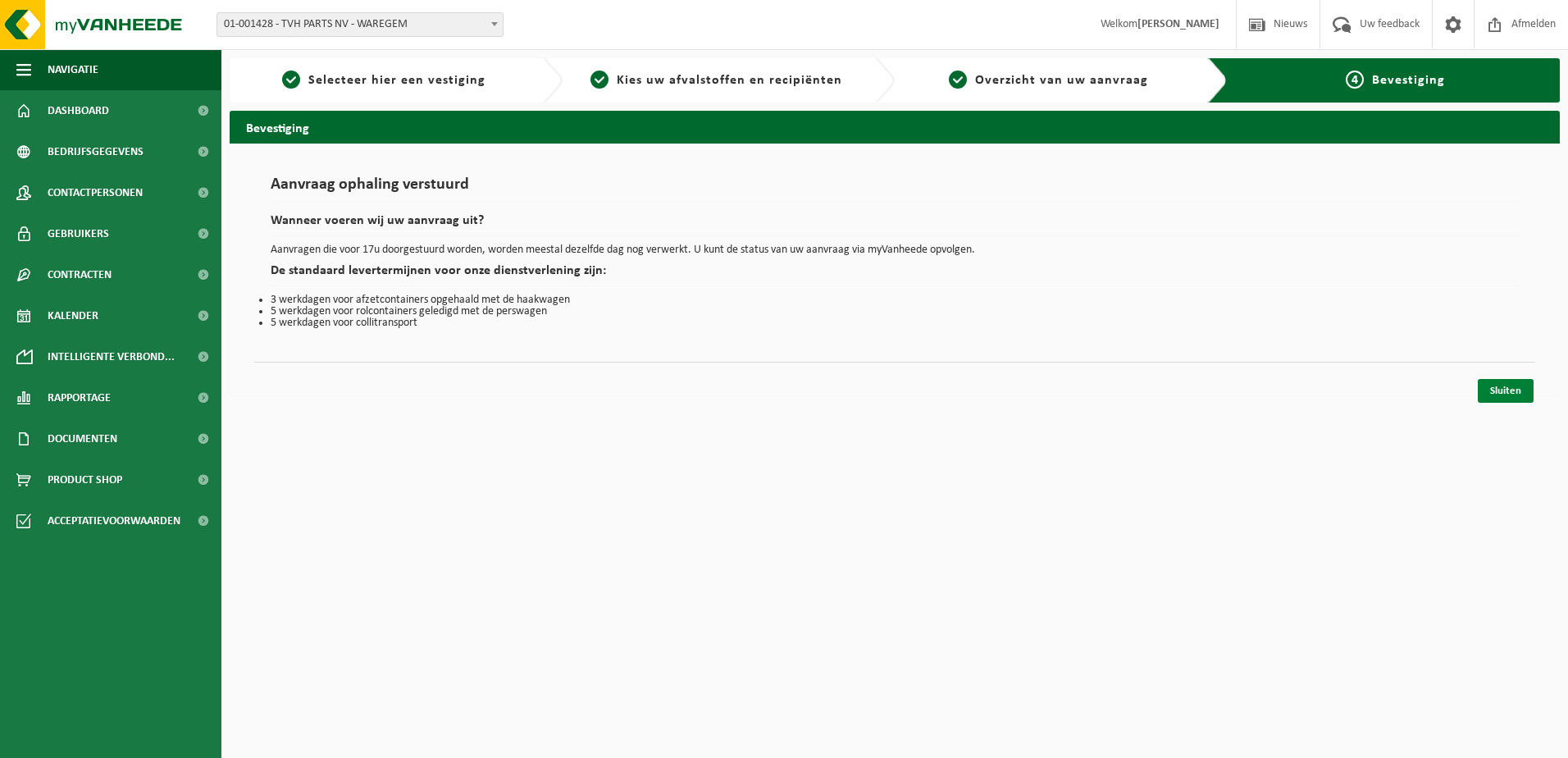
click at [1518, 386] on link "Sluiten" at bounding box center [1505, 390] width 55 height 24
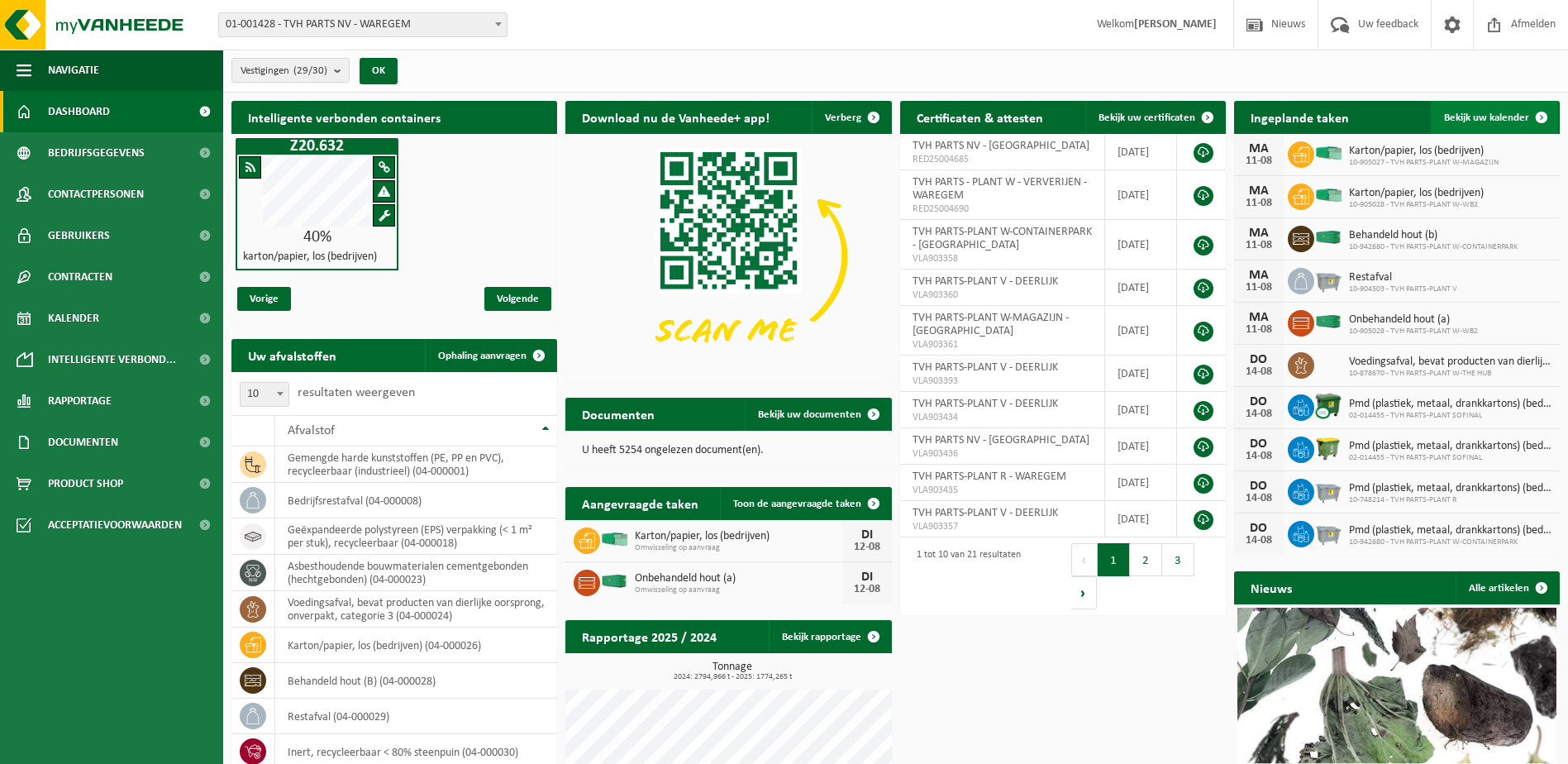
click at [1536, 113] on span at bounding box center [1541, 117] width 33 height 33
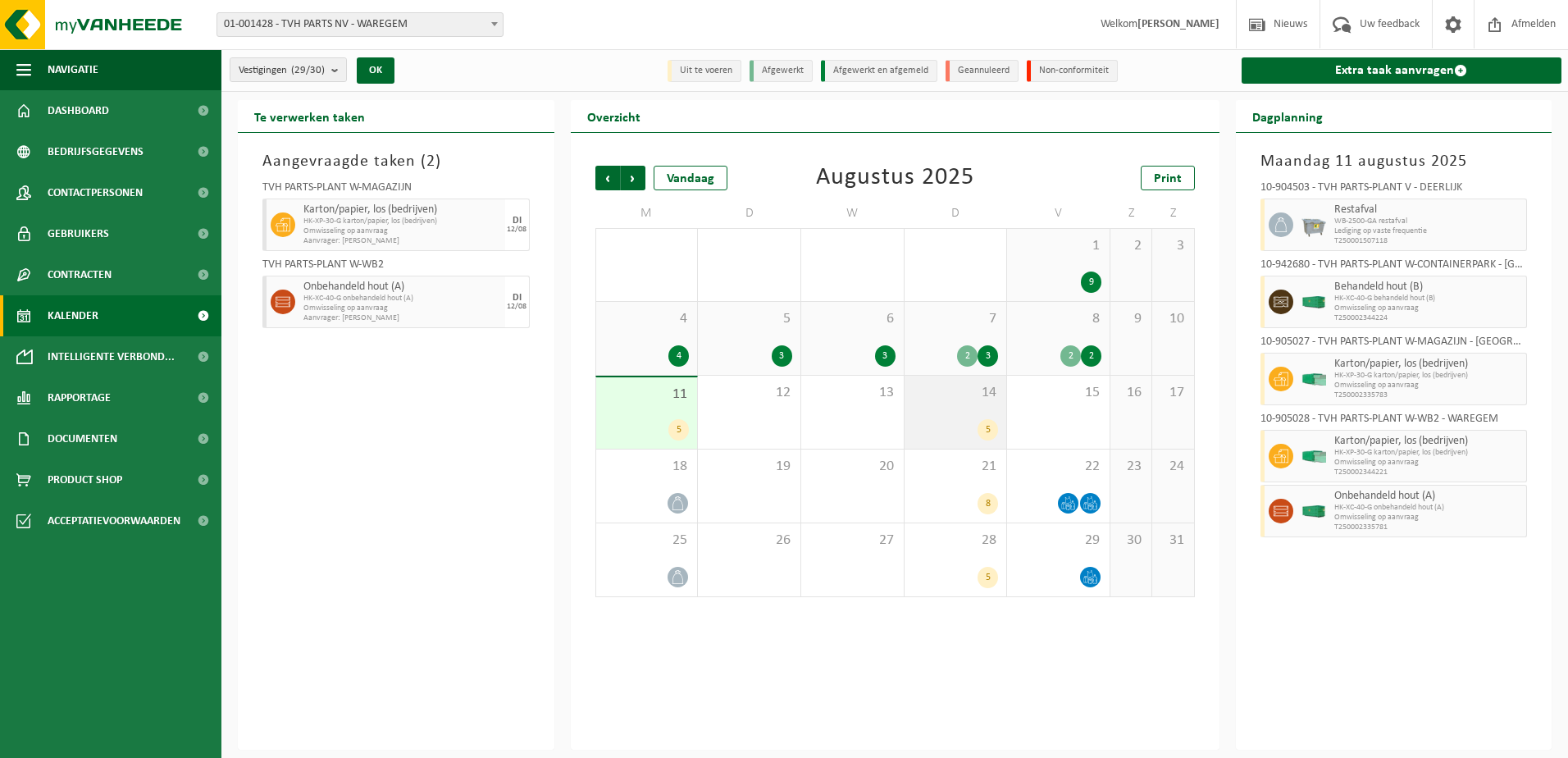
click at [960, 417] on div "14 5" at bounding box center [955, 412] width 103 height 73
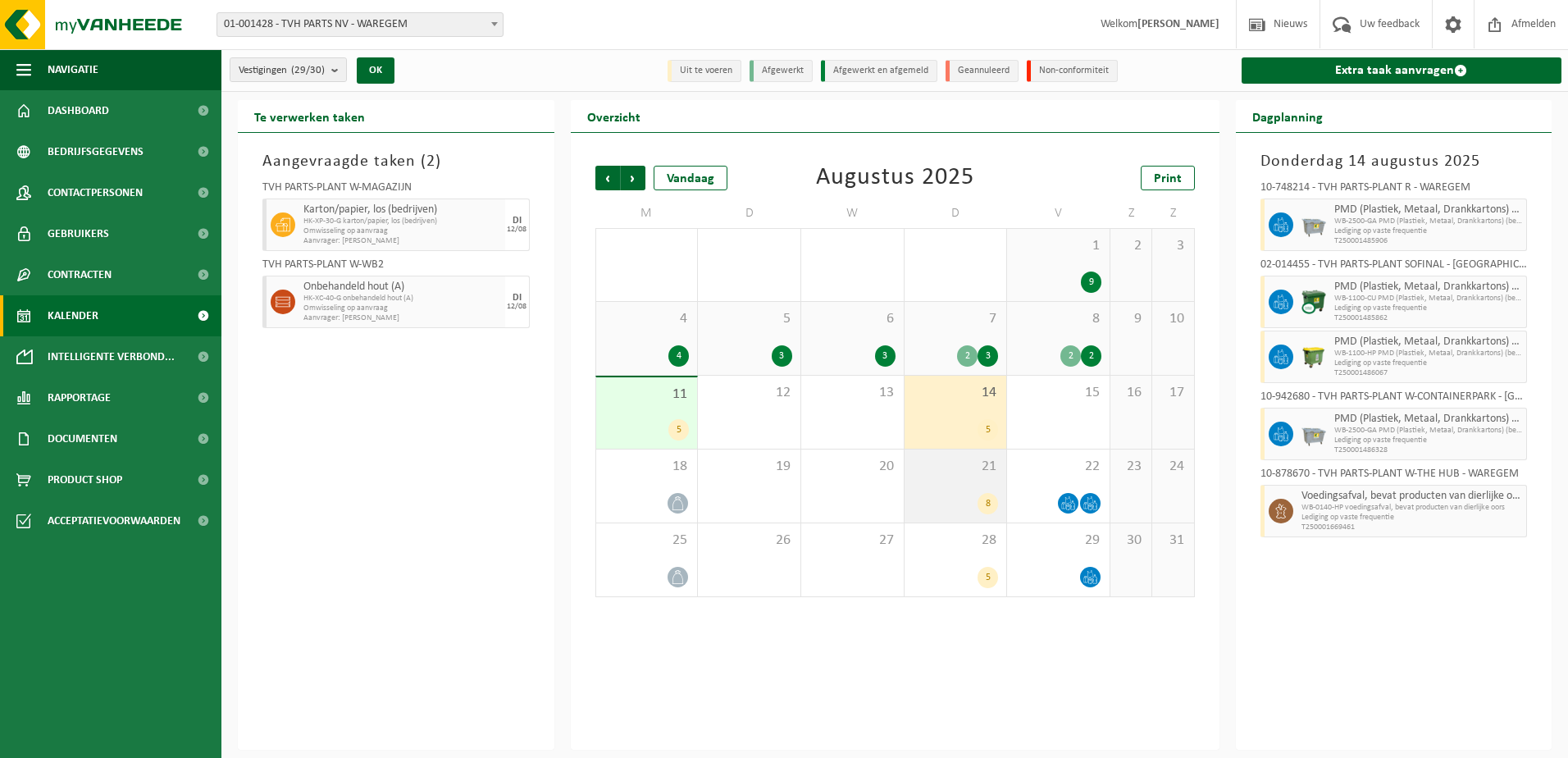
click at [950, 481] on div "21 8" at bounding box center [955, 486] width 103 height 73
